Goal: Entertainment & Leisure: Browse casually

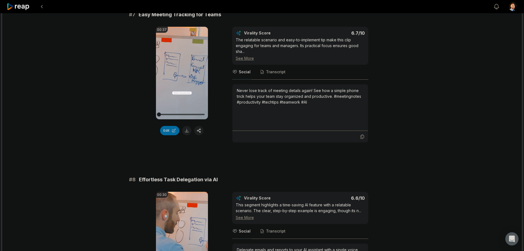
scroll to position [1261, 0]
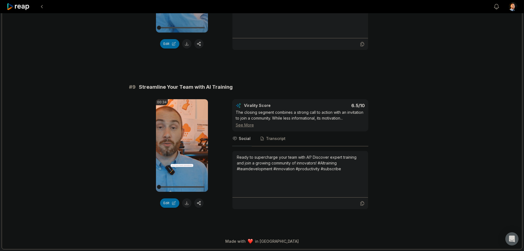
click at [285, 88] on div "# 9 Streamline Your Team with AI Training" at bounding box center [262, 87] width 266 height 8
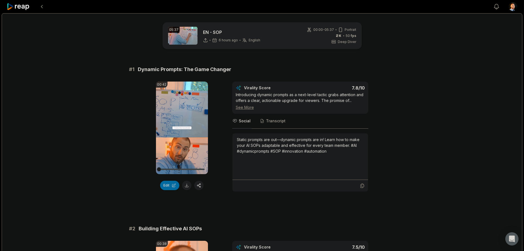
scroll to position [1102, 0]
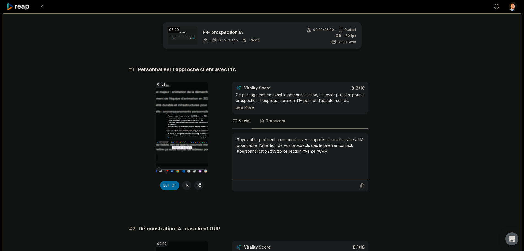
click at [383, 168] on div "01:01 Your browser does not support mp4 format. Edit Virality Score 8.3 /10 Ce …" at bounding box center [262, 136] width 266 height 110
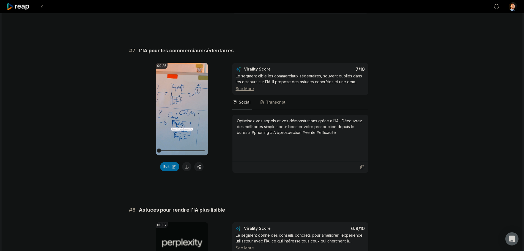
scroll to position [1439, 0]
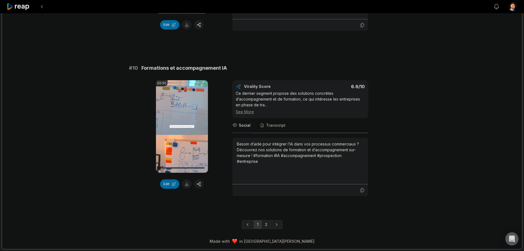
drag, startPoint x: 440, startPoint y: 176, endPoint x: 320, endPoint y: 203, distance: 122.6
click at [266, 227] on link "2" at bounding box center [266, 224] width 9 height 9
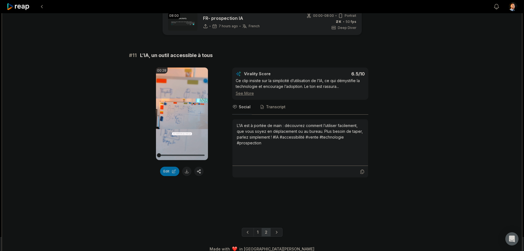
scroll to position [22, 0]
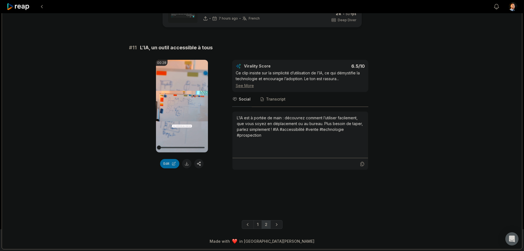
click at [408, 156] on div "08:00 FR- prospection IA 7 hours ago French fr 00:00 - 08:00 Portrait 50 fps De…" at bounding box center [262, 120] width 521 height 258
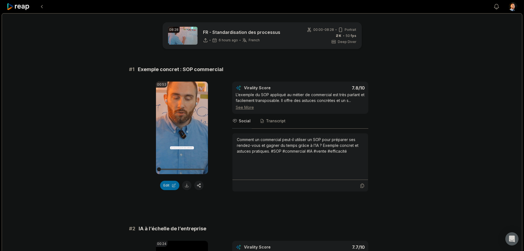
scroll to position [1017, 0]
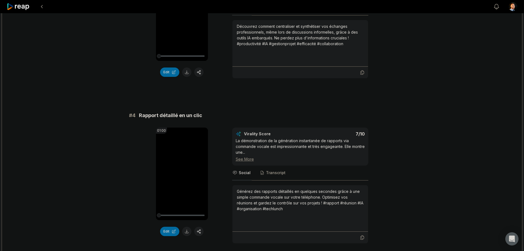
scroll to position [734, 0]
